Goal: Task Accomplishment & Management: Use online tool/utility

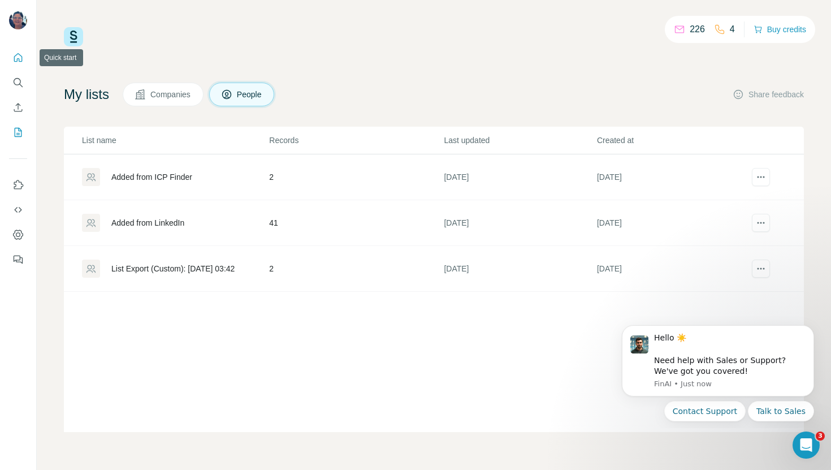
click at [23, 57] on icon "Quick start" at bounding box center [17, 57] width 11 height 11
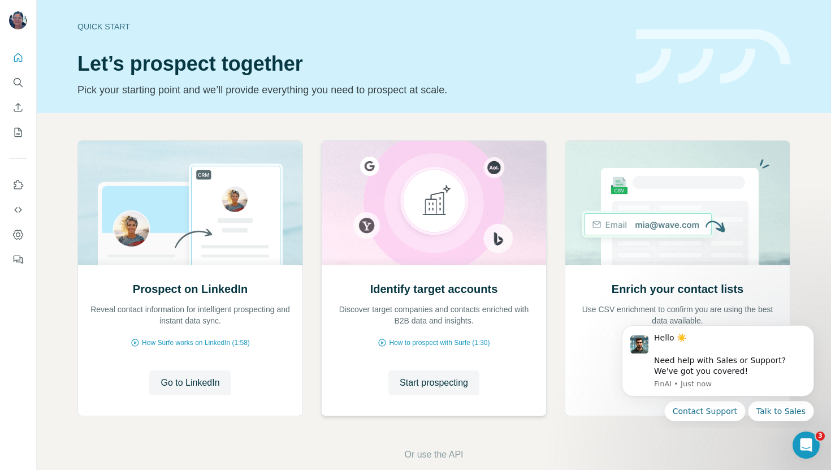
scroll to position [19, 0]
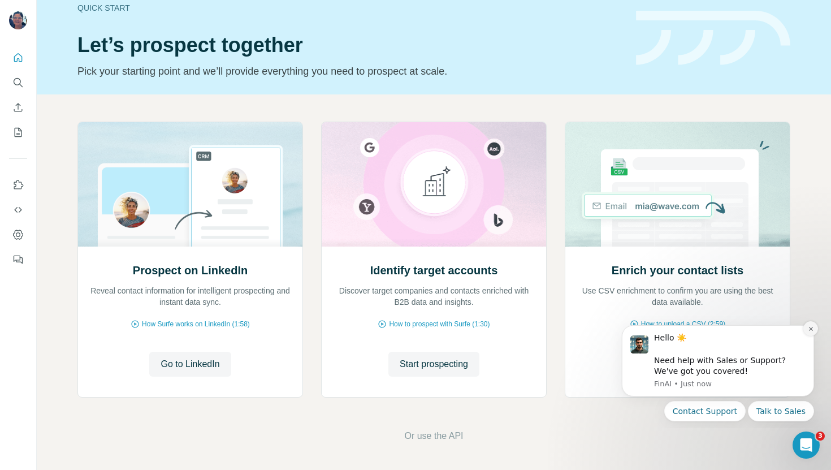
click at [809, 326] on icon "Dismiss notification" at bounding box center [811, 329] width 6 height 6
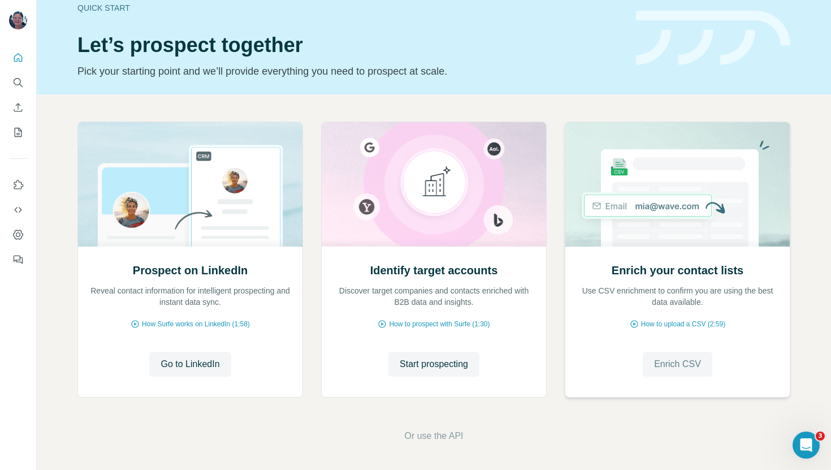
click at [675, 364] on span "Enrich CSV" at bounding box center [677, 364] width 47 height 14
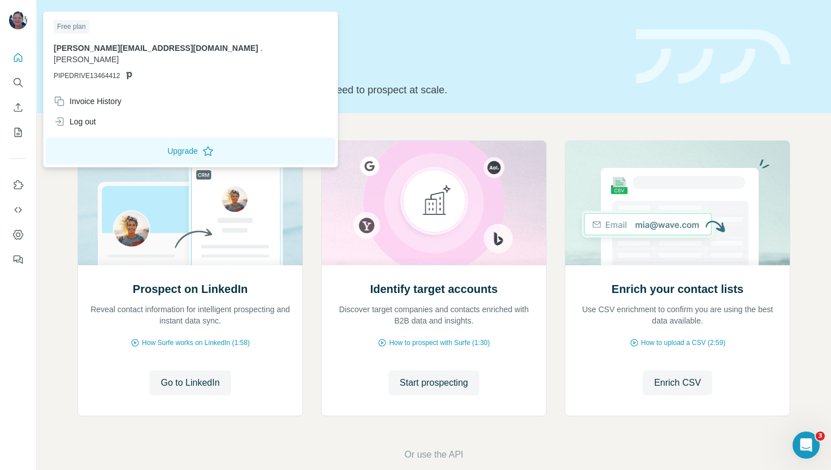
click at [19, 28] on img at bounding box center [18, 20] width 18 height 18
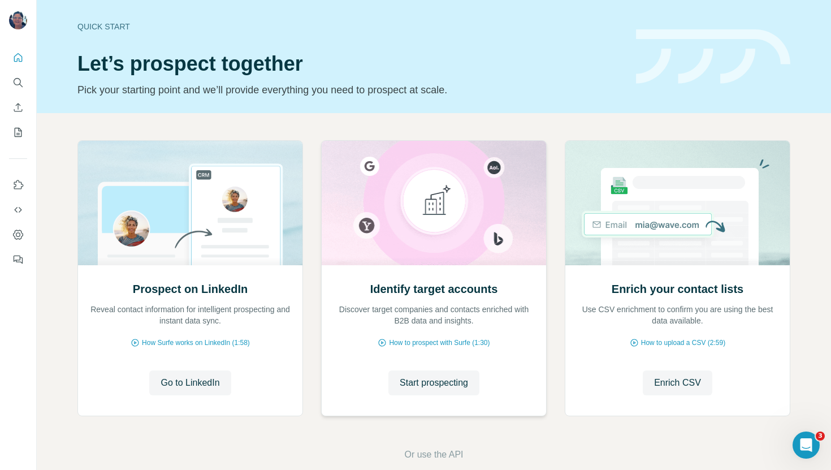
scroll to position [19, 0]
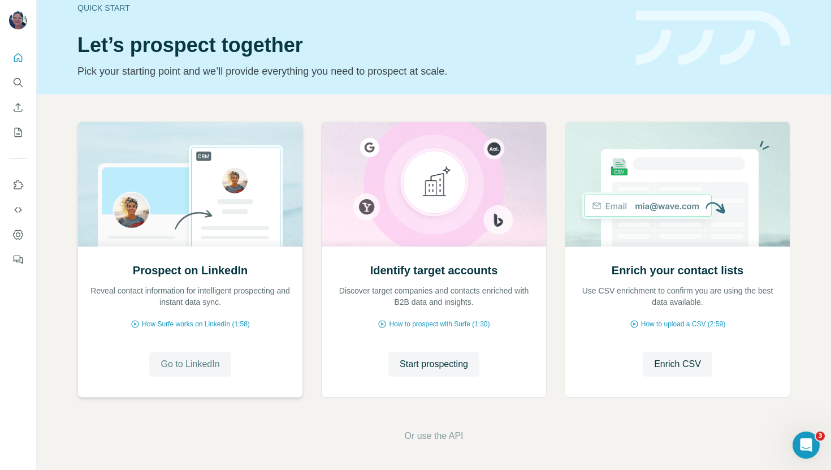
click at [211, 362] on span "Go to LinkedIn" at bounding box center [190, 364] width 59 height 14
